Goal: Task Accomplishment & Management: Use online tool/utility

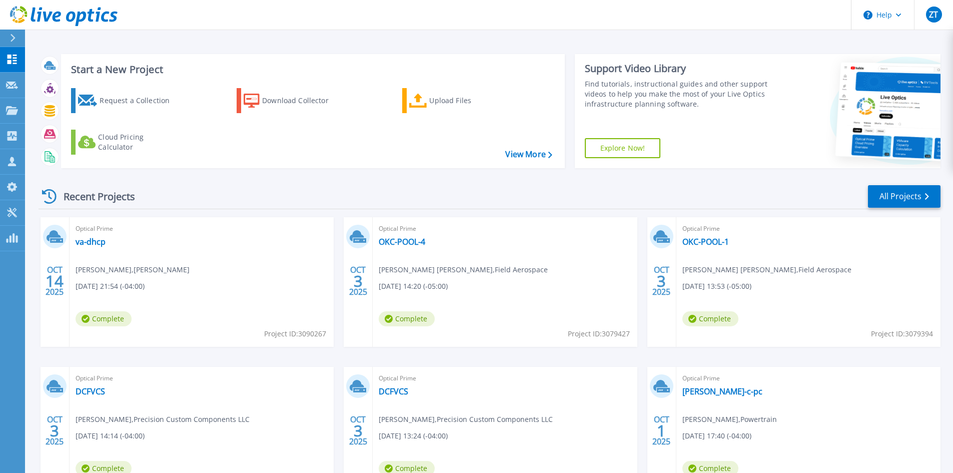
click at [378, 183] on div "Recent Projects All Projects [DATE] Optical Prime va-dhcp [PERSON_NAME] , [PERS…" at bounding box center [490, 350] width 902 height 348
click at [379, 170] on div "Start a New Project Request a Collection Download Collector Upload Files Cloud …" at bounding box center [490, 111] width 902 height 130
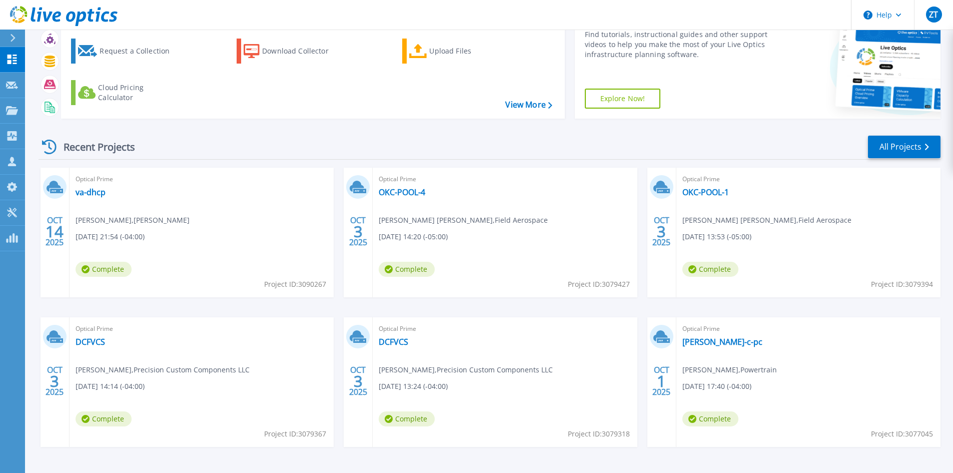
scroll to position [50, 0]
click at [85, 341] on link "DCFVCS" at bounding box center [91, 341] width 30 height 10
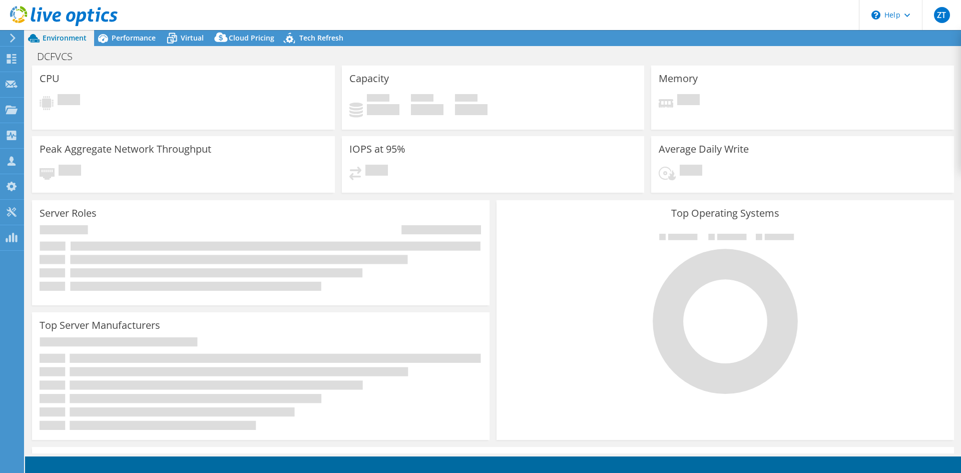
select select "USD"
